Goal: Information Seeking & Learning: Learn about a topic

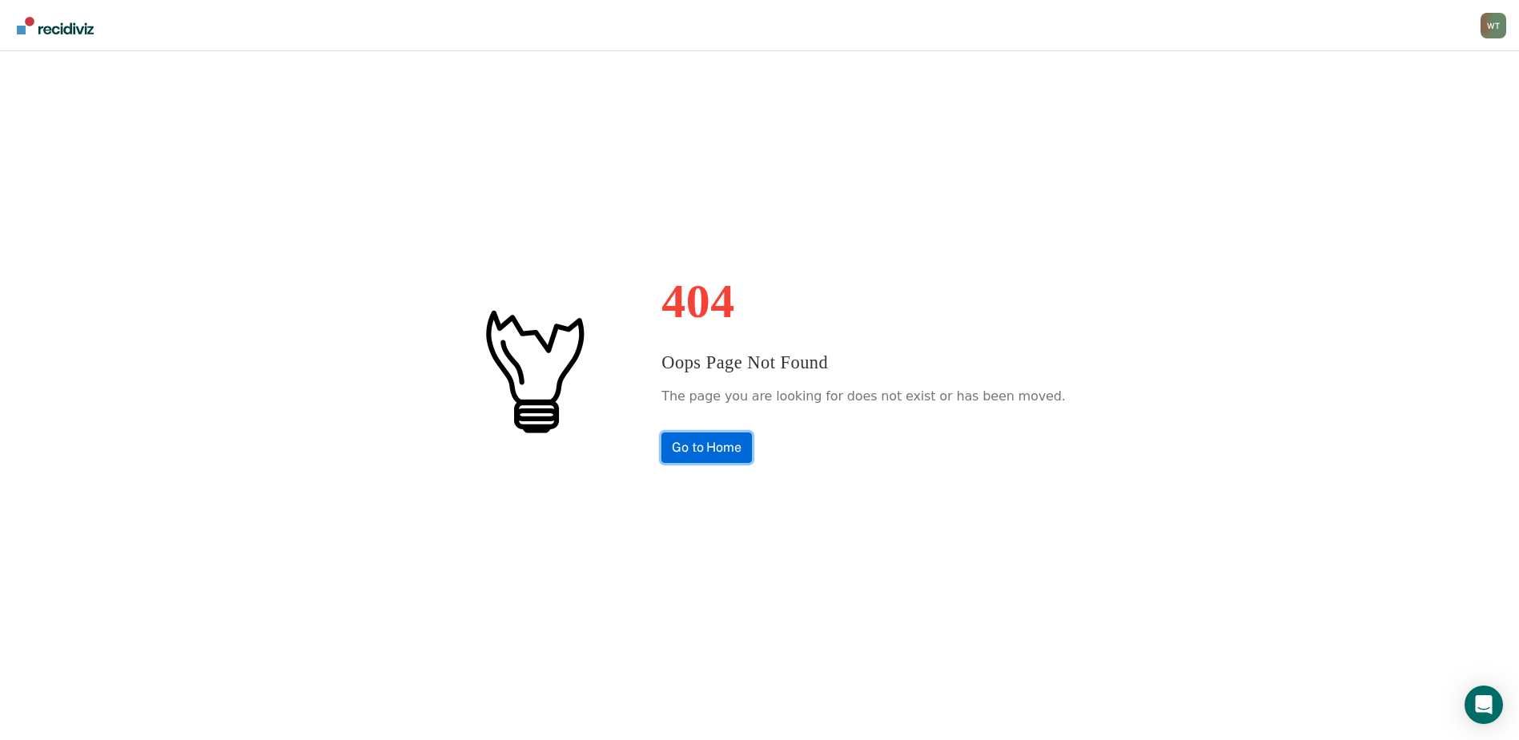
click at [752, 439] on link "Go to Home" at bounding box center [706, 447] width 90 height 30
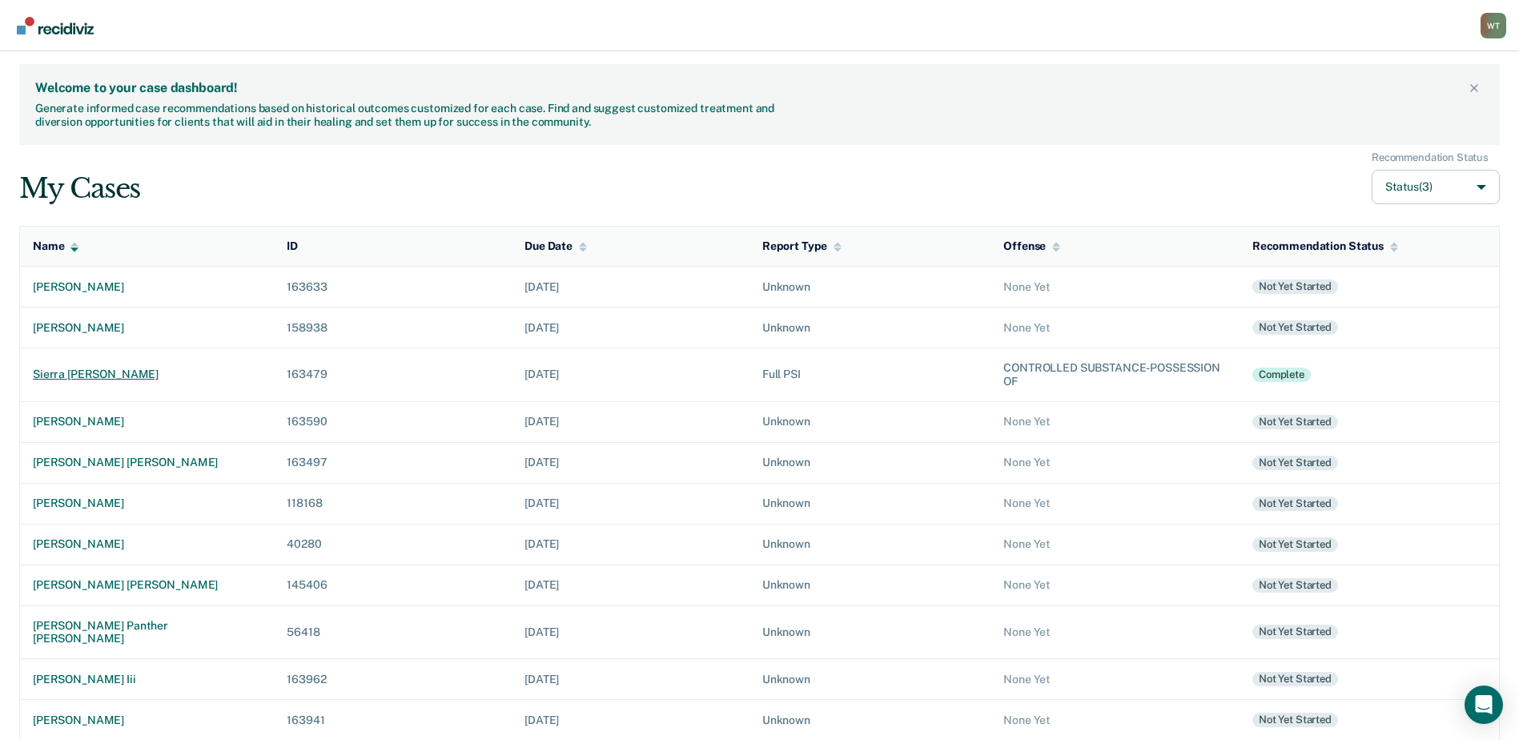
click at [91, 374] on div "sierra [PERSON_NAME]" at bounding box center [147, 374] width 228 height 14
